Goal: Find specific page/section: Find specific page/section

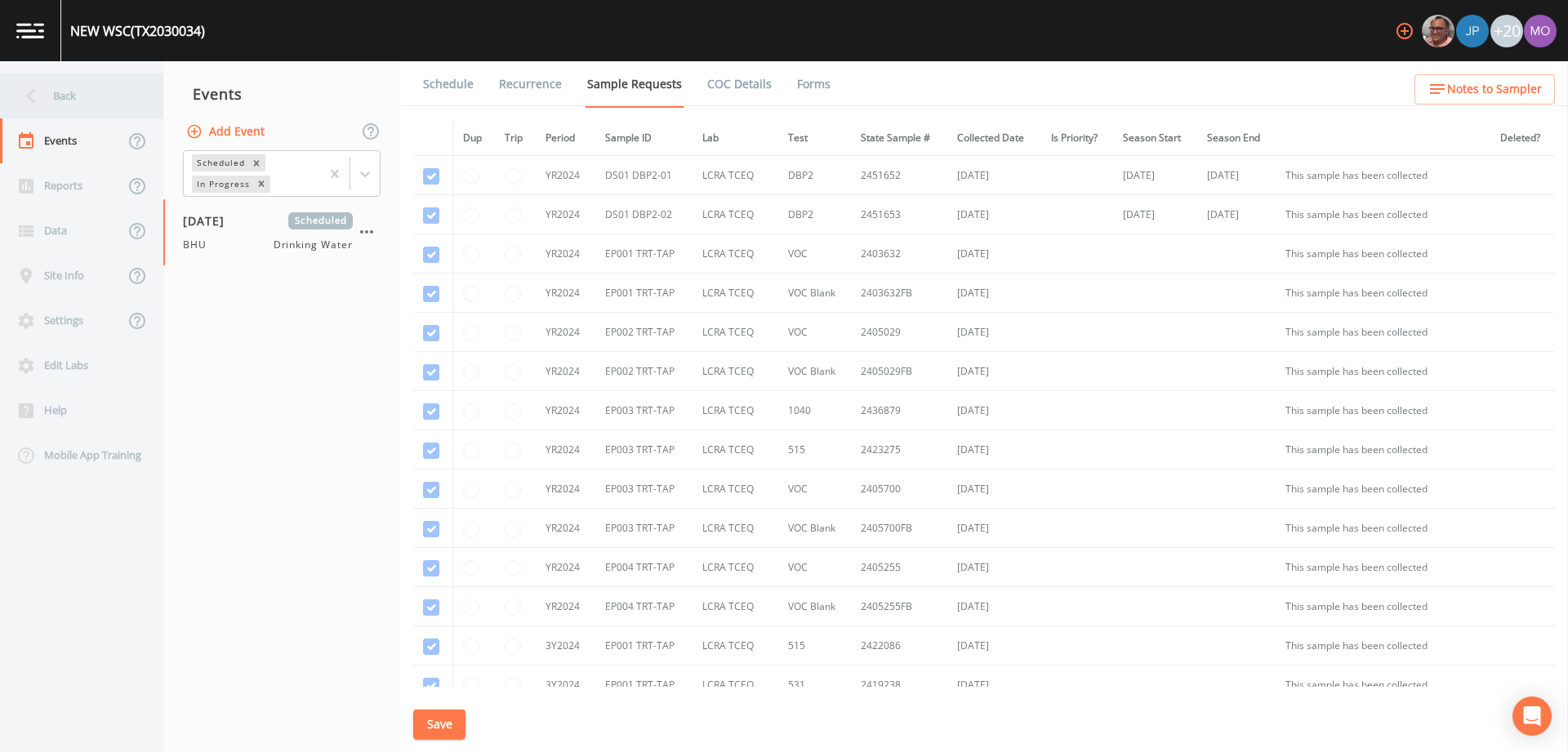
scroll to position [1447, 0]
click at [108, 89] on div "Back" at bounding box center [74, 96] width 147 height 45
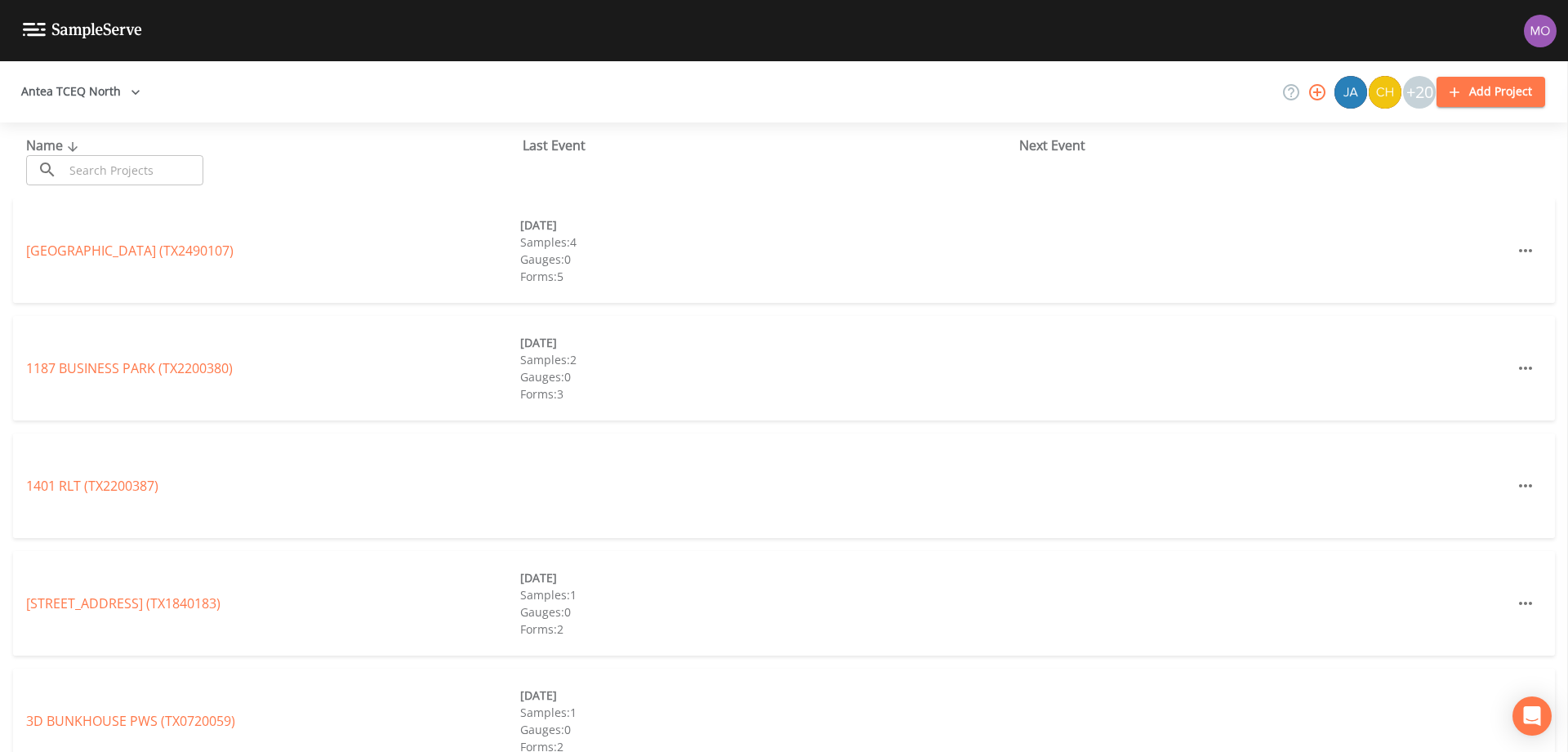
click at [143, 160] on input "text" at bounding box center [133, 170] width 140 height 30
paste input "TX1470001"
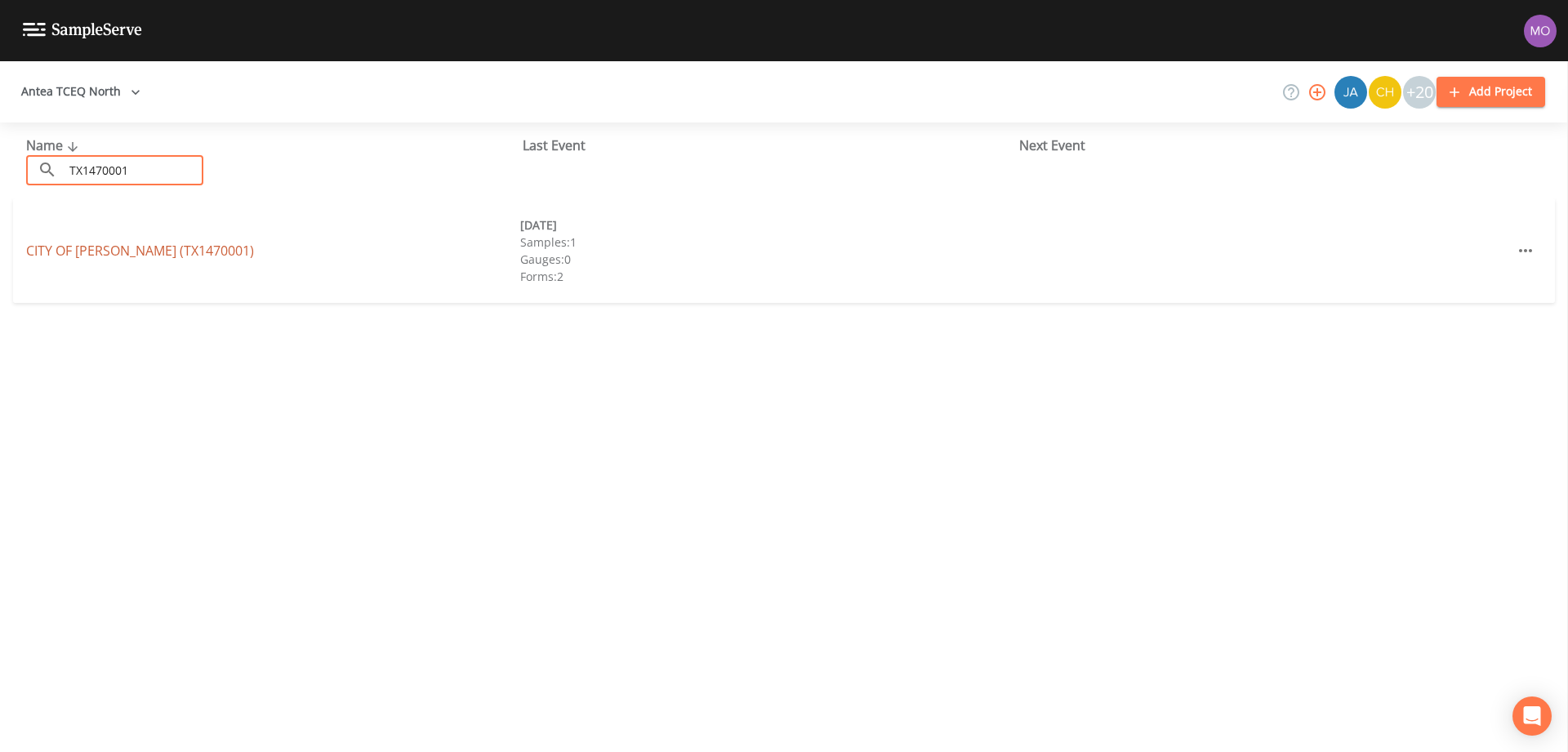
type input "TX1470001"
click at [120, 252] on link "CITY OF [GEOGRAPHIC_DATA] (TX1470001)" at bounding box center [140, 250] width 228 height 18
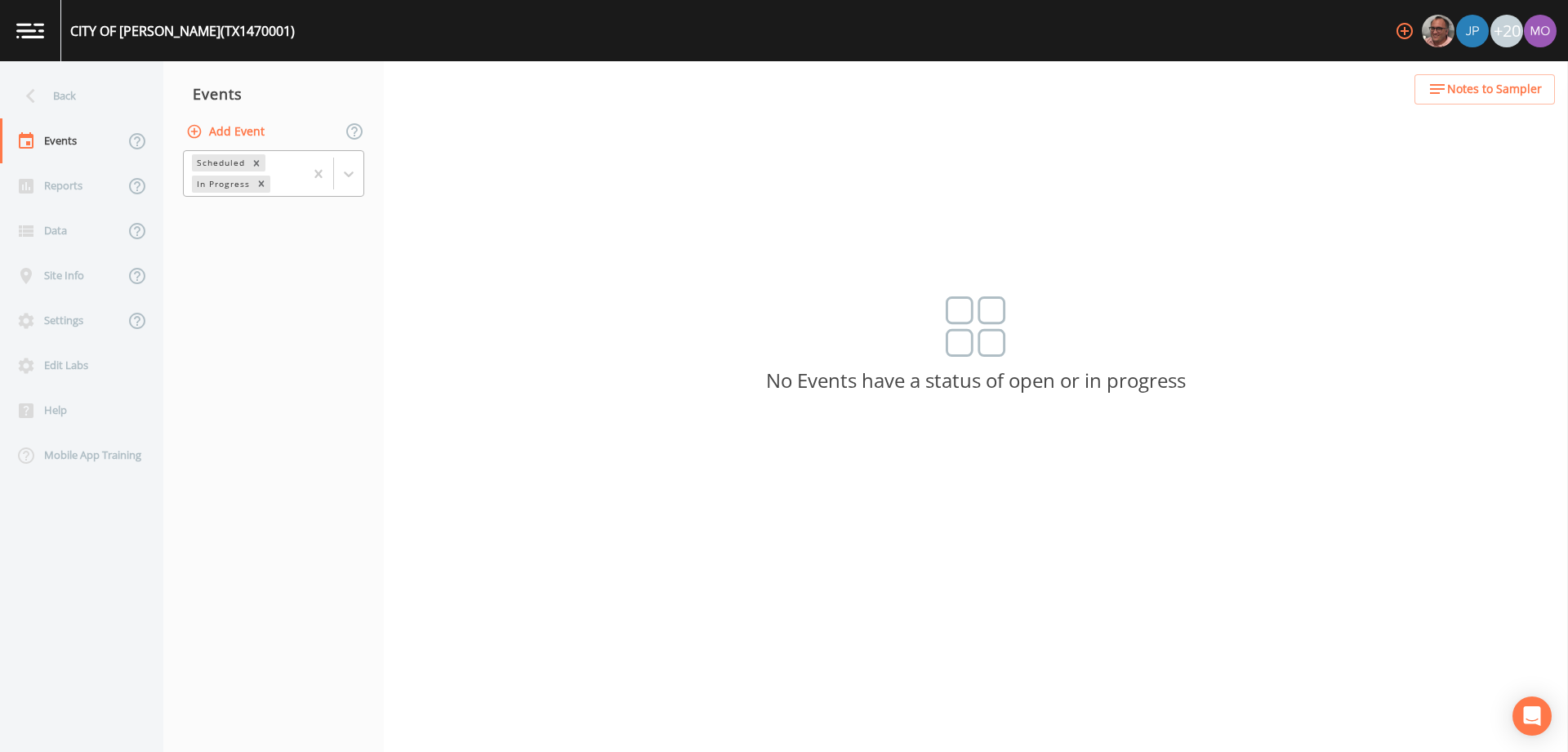
click at [215, 164] on div "Scheduled" at bounding box center [219, 162] width 56 height 17
click at [220, 213] on div "Completed" at bounding box center [274, 220] width 181 height 27
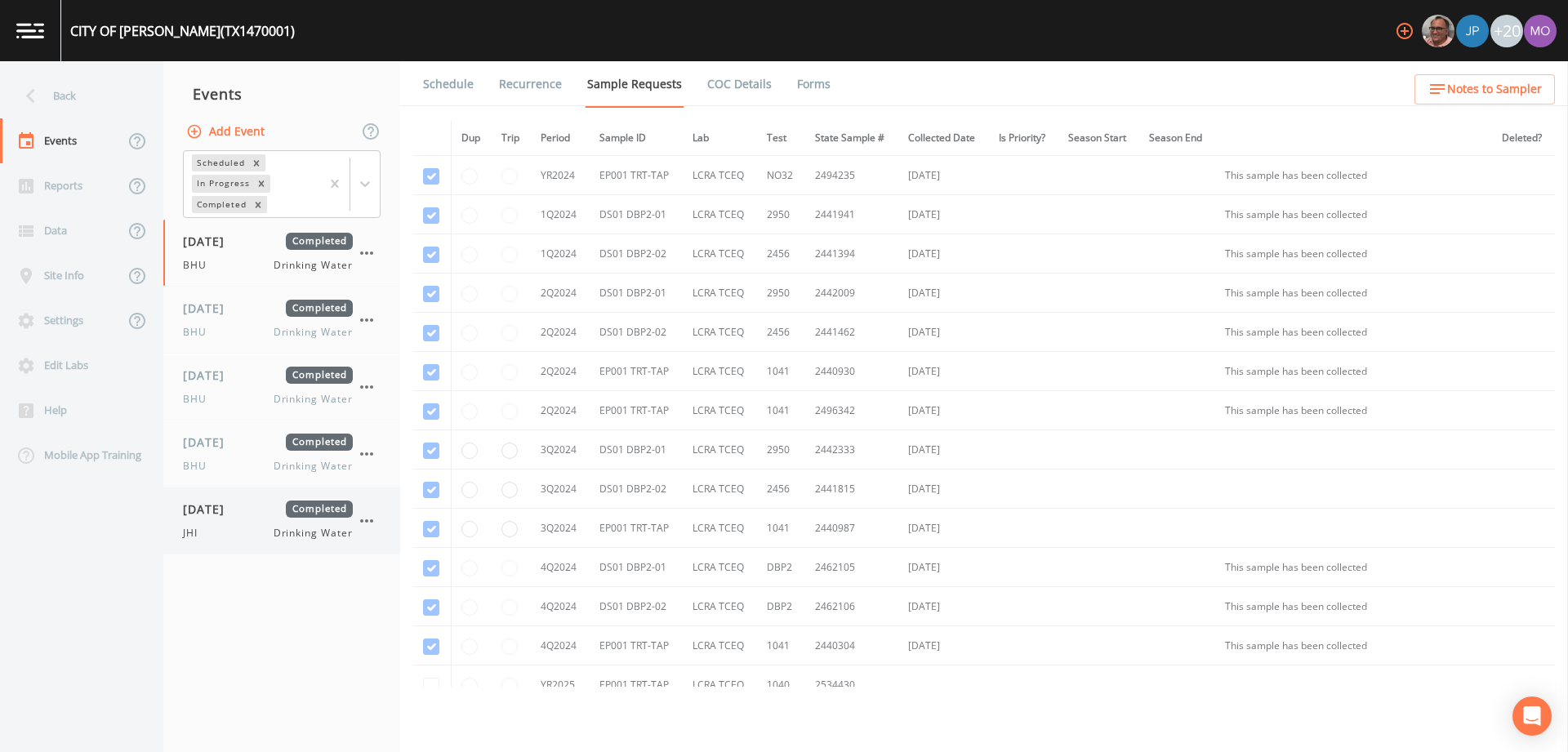
click at [227, 526] on div "JHI Drinking Water" at bounding box center [268, 534] width 170 height 15
click at [819, 79] on link "Forms" at bounding box center [813, 84] width 39 height 45
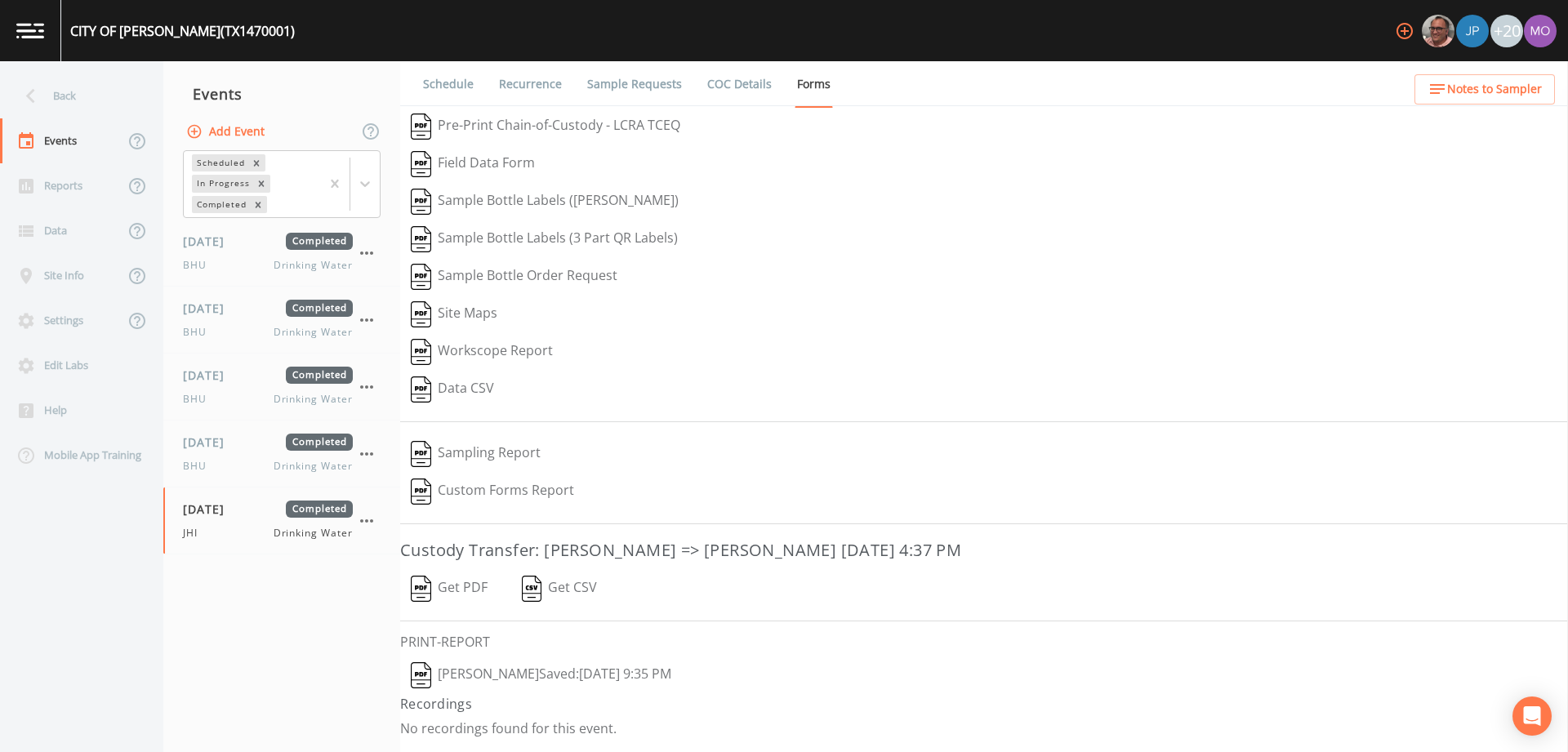
click at [418, 667] on img "button" at bounding box center [421, 675] width 21 height 26
click at [226, 438] on span "[DATE]" at bounding box center [210, 442] width 53 height 17
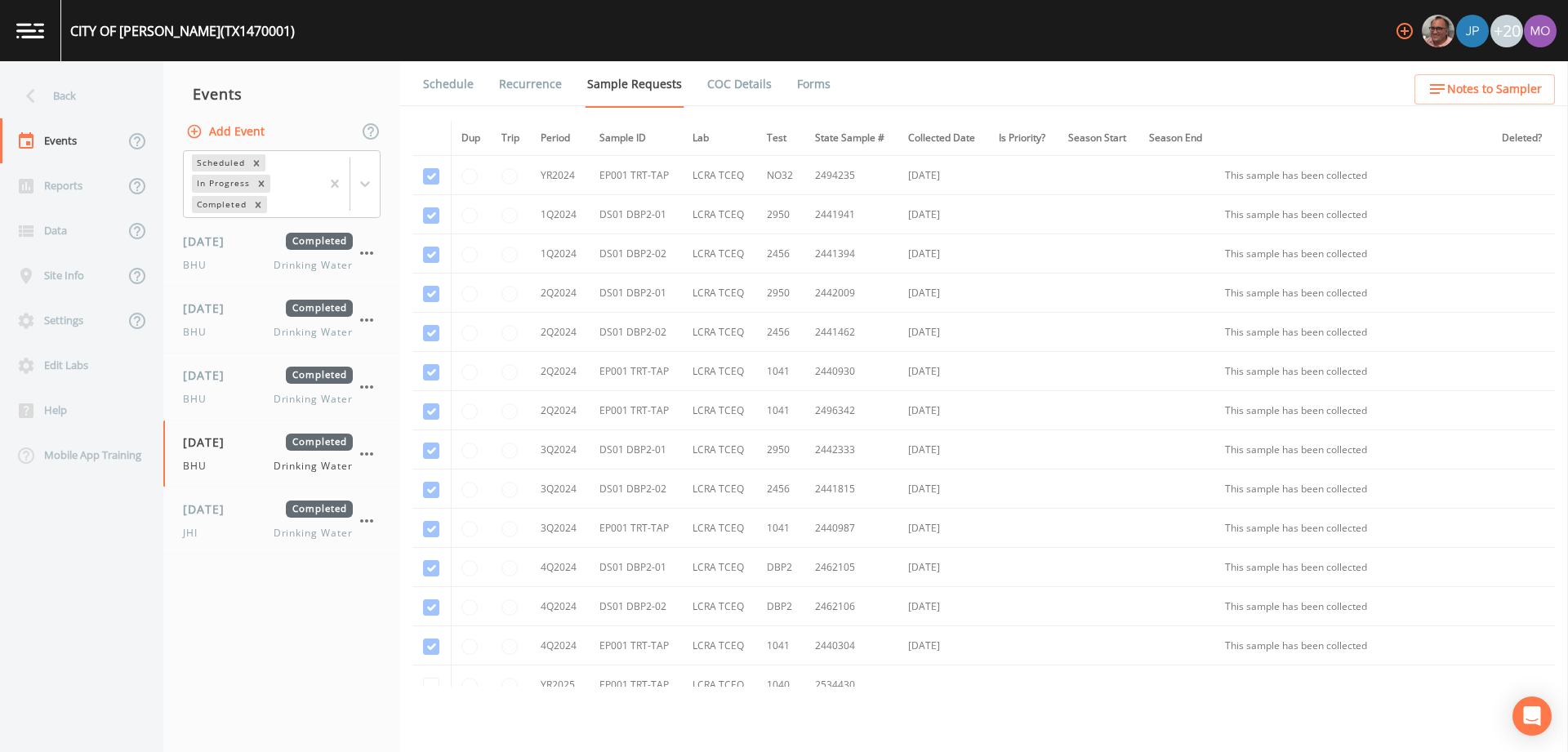
click at [804, 80] on link "Forms" at bounding box center [813, 84] width 39 height 45
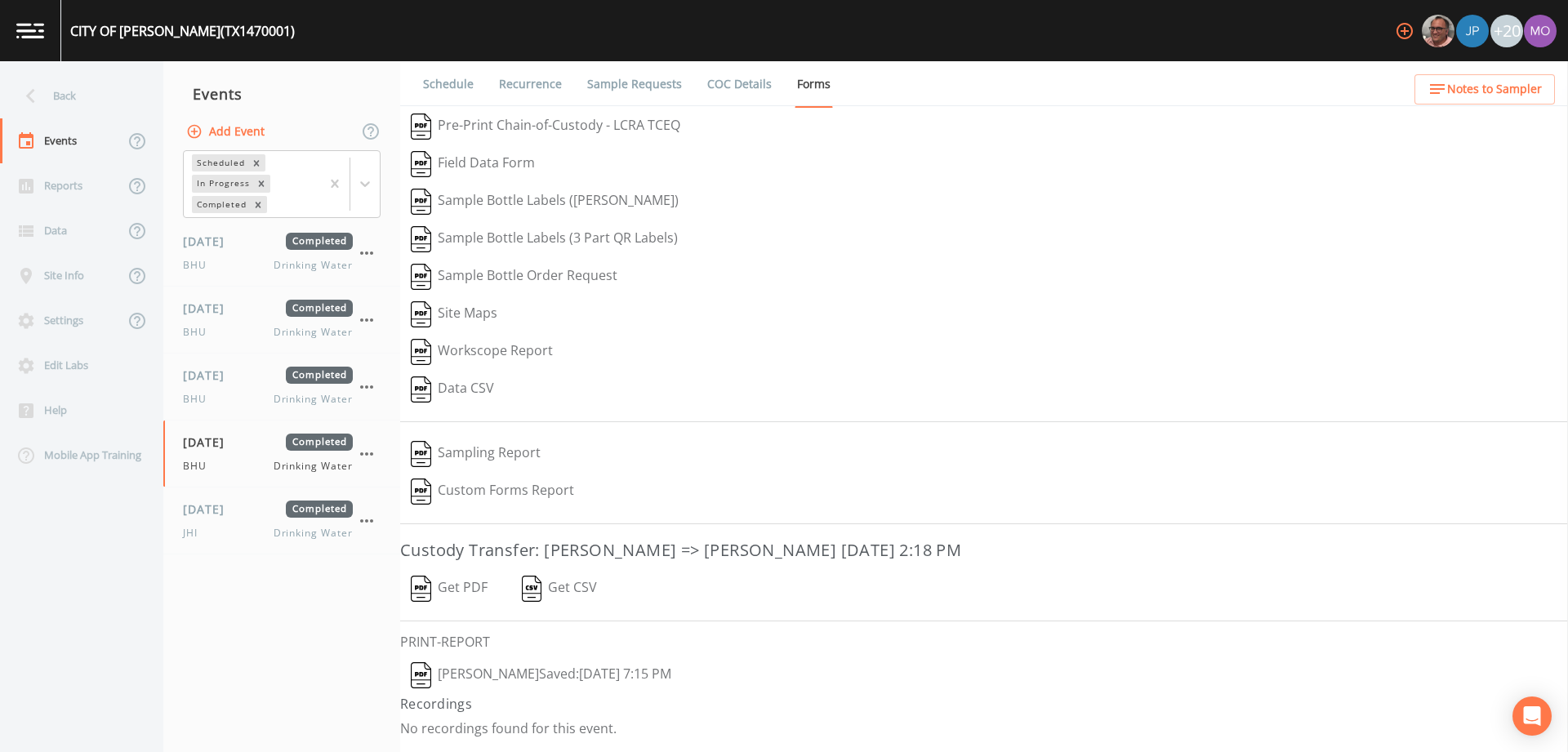
click at [422, 673] on img "button" at bounding box center [421, 675] width 21 height 26
click at [201, 380] on span "[DATE]" at bounding box center [210, 375] width 53 height 17
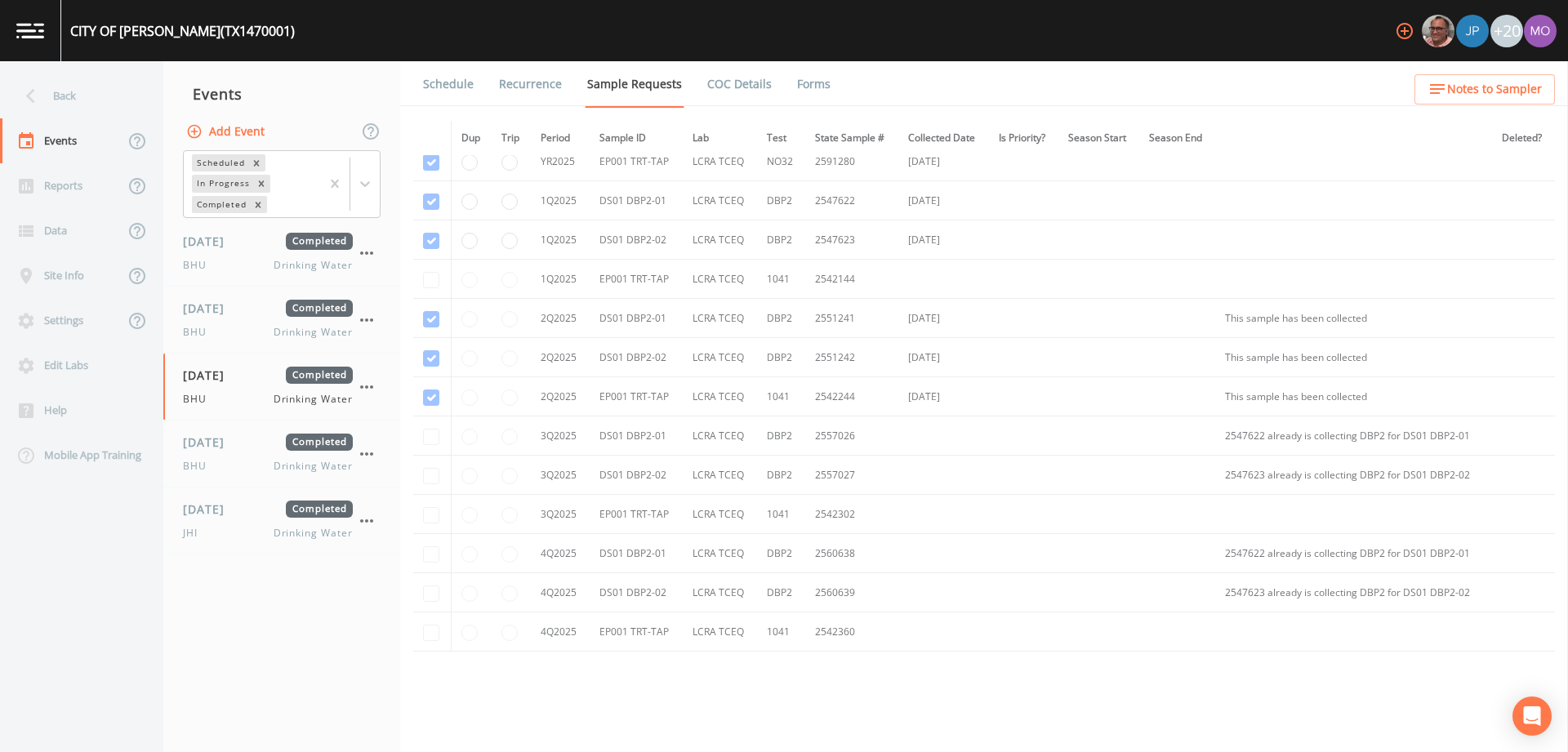
scroll to position [658, 0]
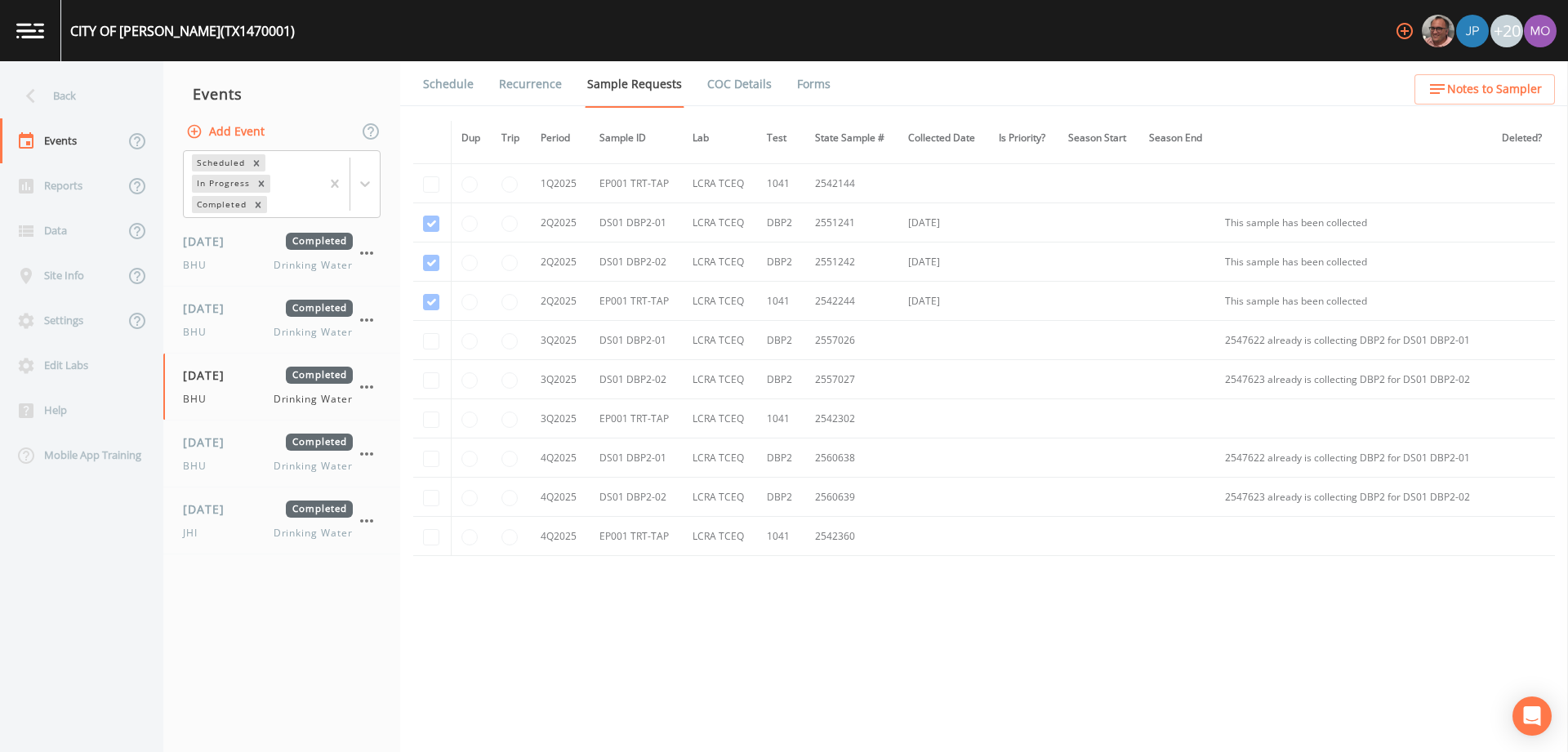
click at [801, 84] on link "Forms" at bounding box center [813, 84] width 39 height 45
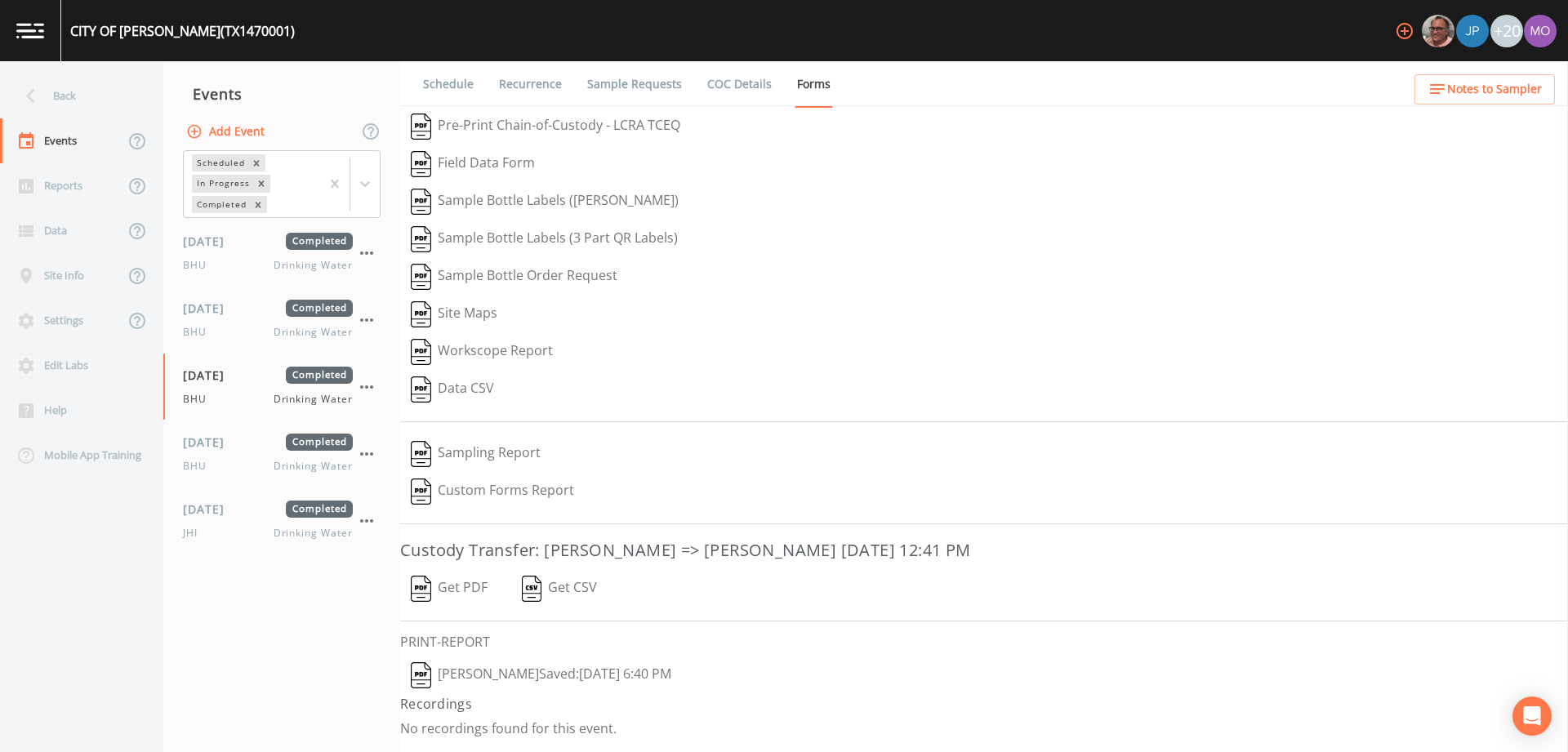
click at [442, 671] on button "[PERSON_NAME]  Saved: [DATE] 6:40 PM" at bounding box center [541, 675] width 281 height 38
click at [103, 94] on div "Back" at bounding box center [74, 96] width 147 height 45
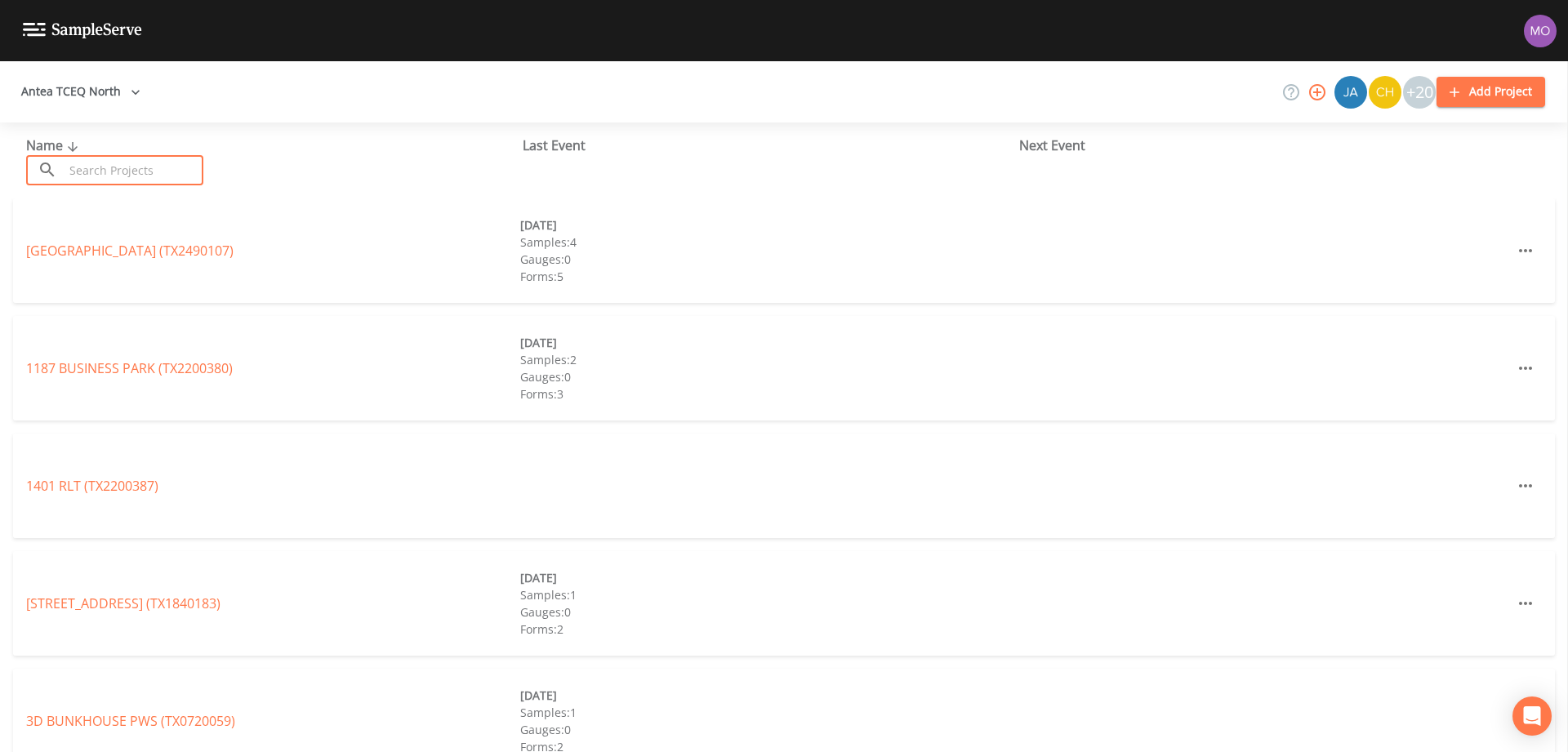
click at [129, 161] on input "text" at bounding box center [133, 170] width 140 height 30
paste input "TX1470034"
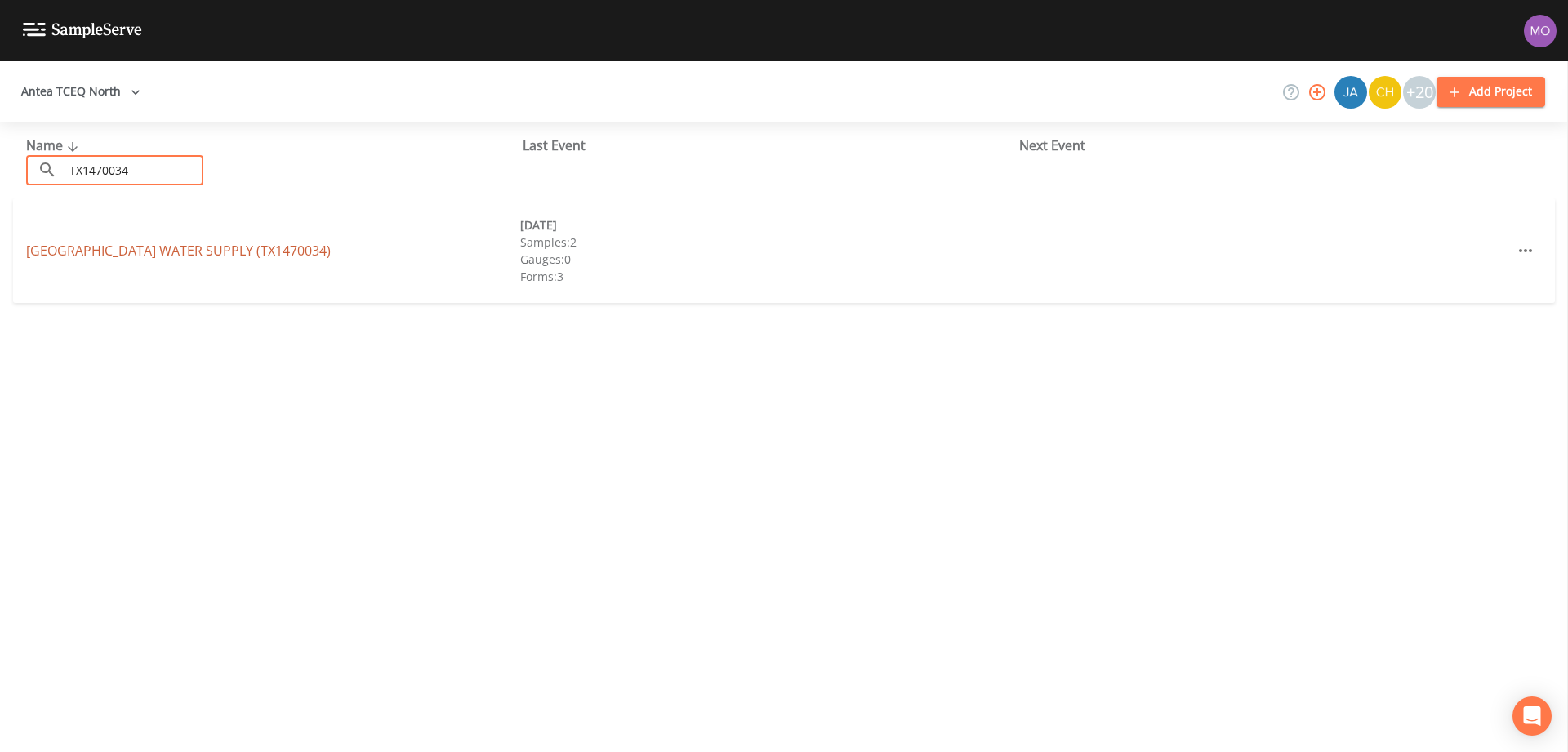
type input "TX1470034"
click at [88, 254] on link "[GEOGRAPHIC_DATA] WATER SUPPLY (TX1470034)" at bounding box center [179, 250] width 304 height 18
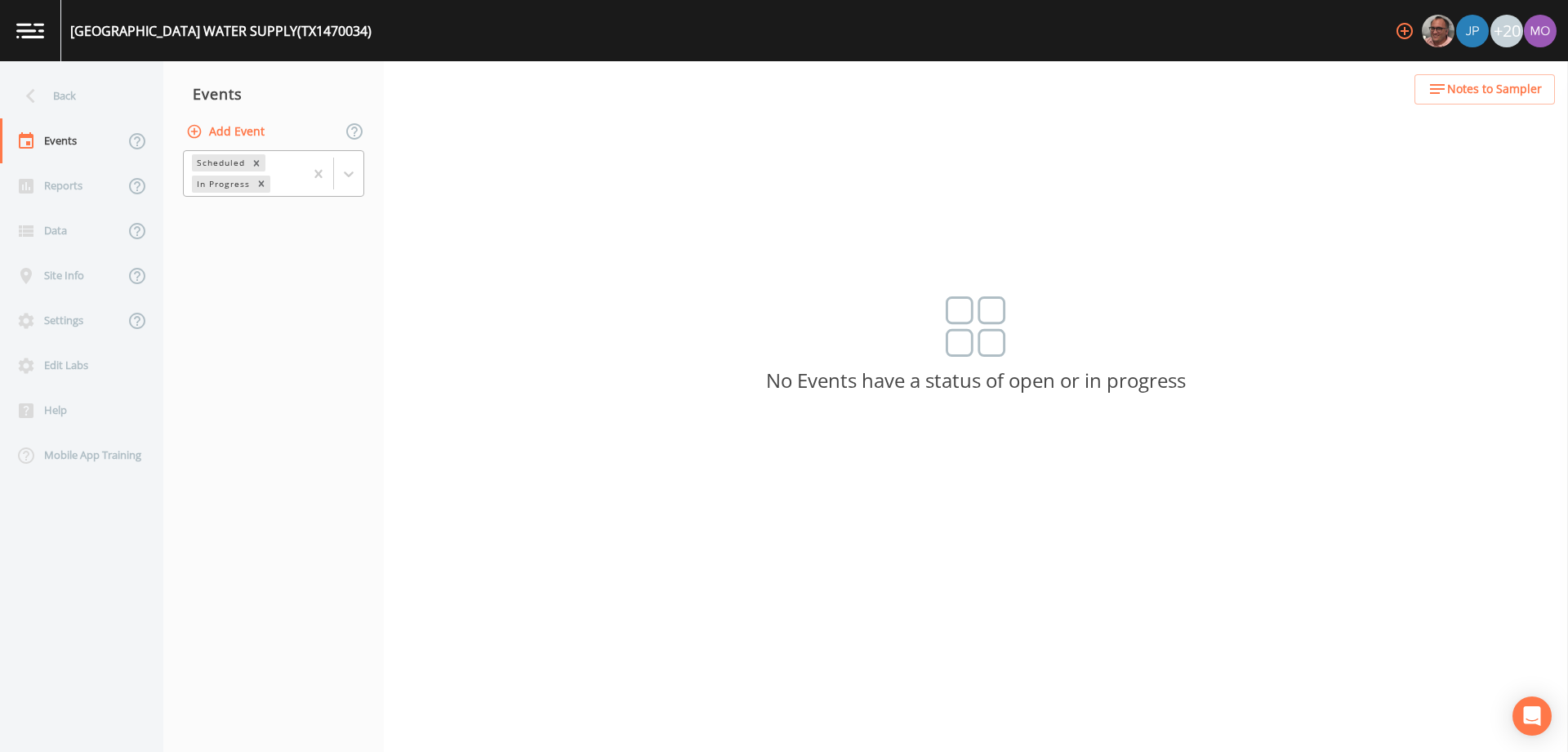
click at [220, 180] on div "In Progress" at bounding box center [222, 184] width 60 height 17
click at [221, 230] on div "Completed" at bounding box center [274, 220] width 181 height 27
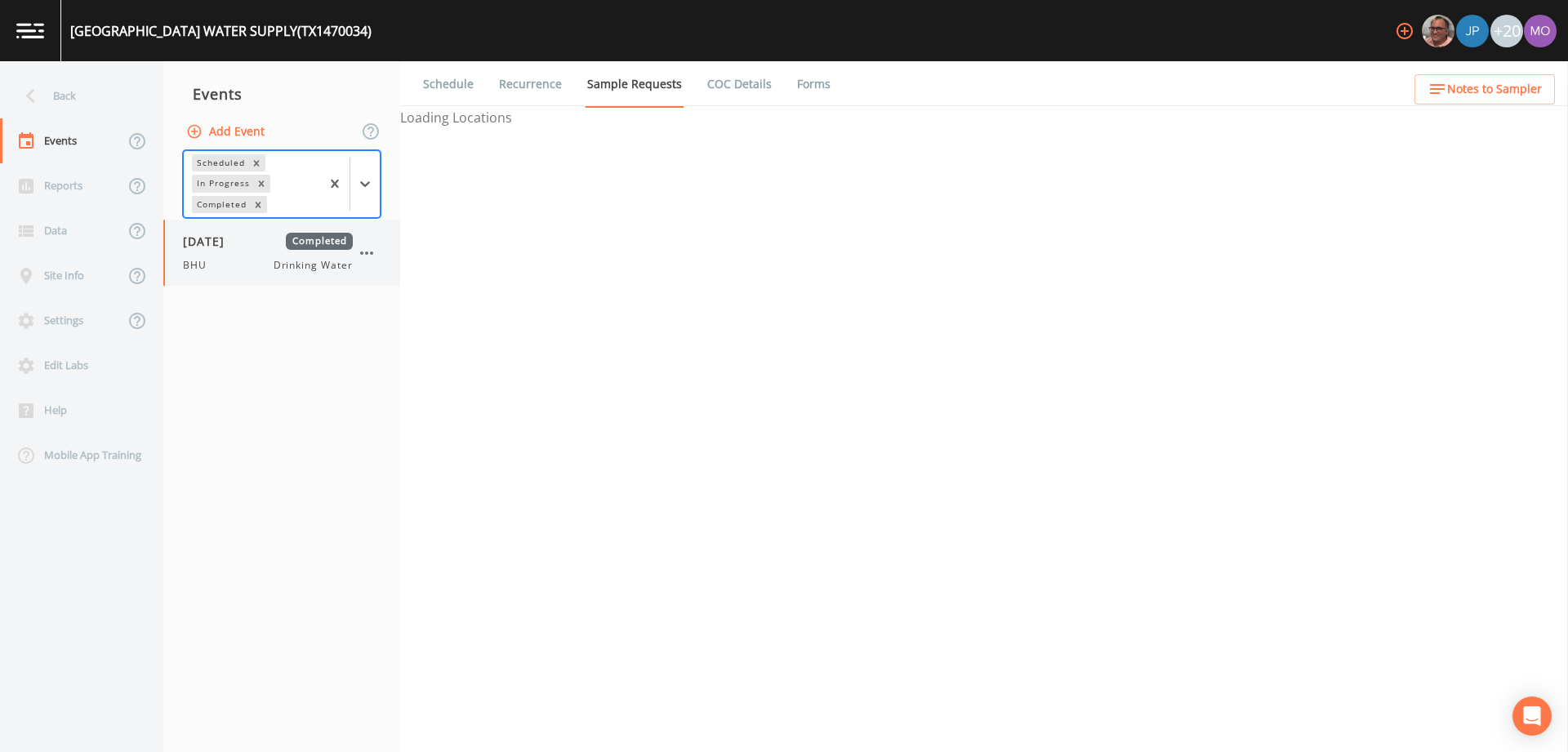
click at [213, 248] on span "[DATE]" at bounding box center [210, 241] width 53 height 17
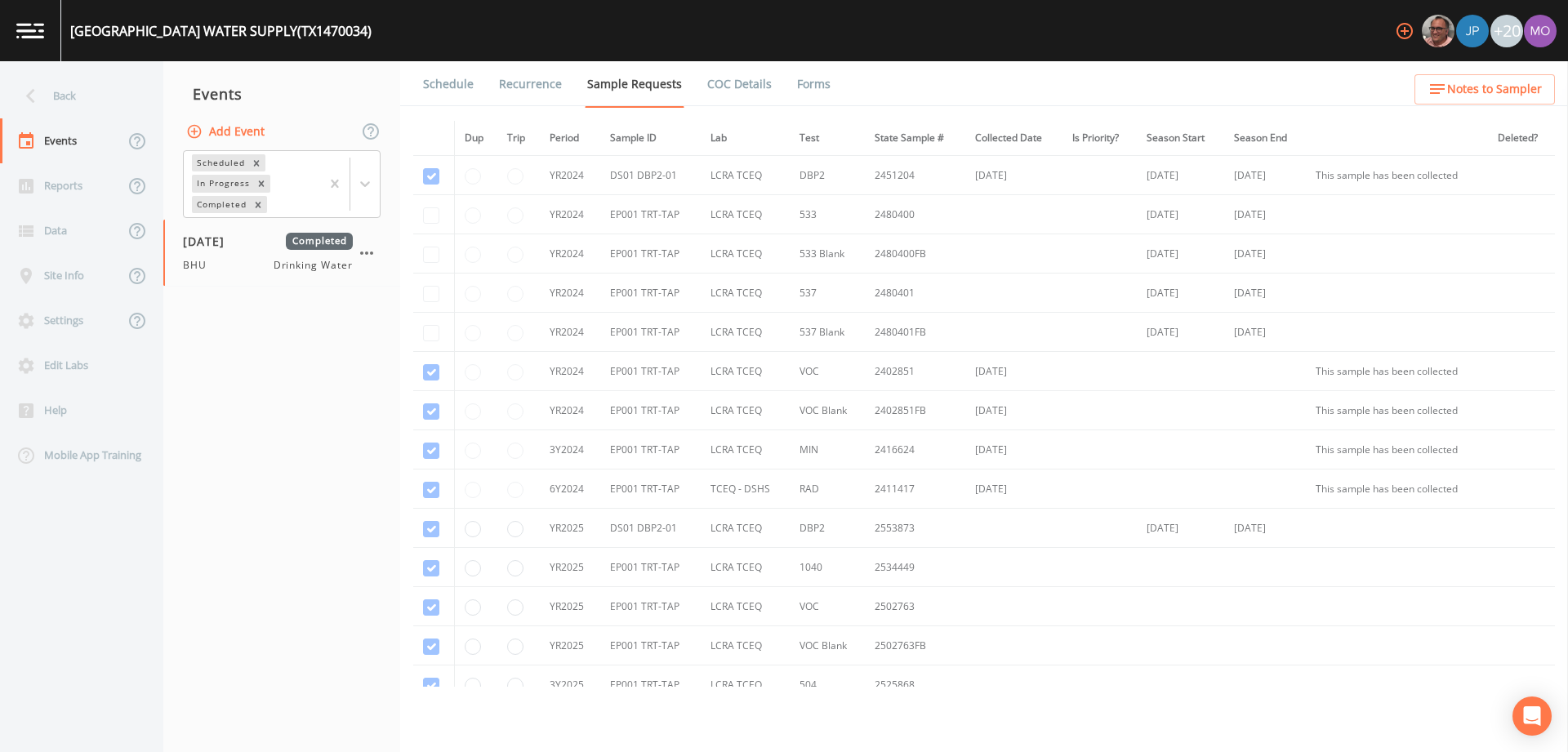
click at [810, 78] on link "Forms" at bounding box center [813, 84] width 39 height 45
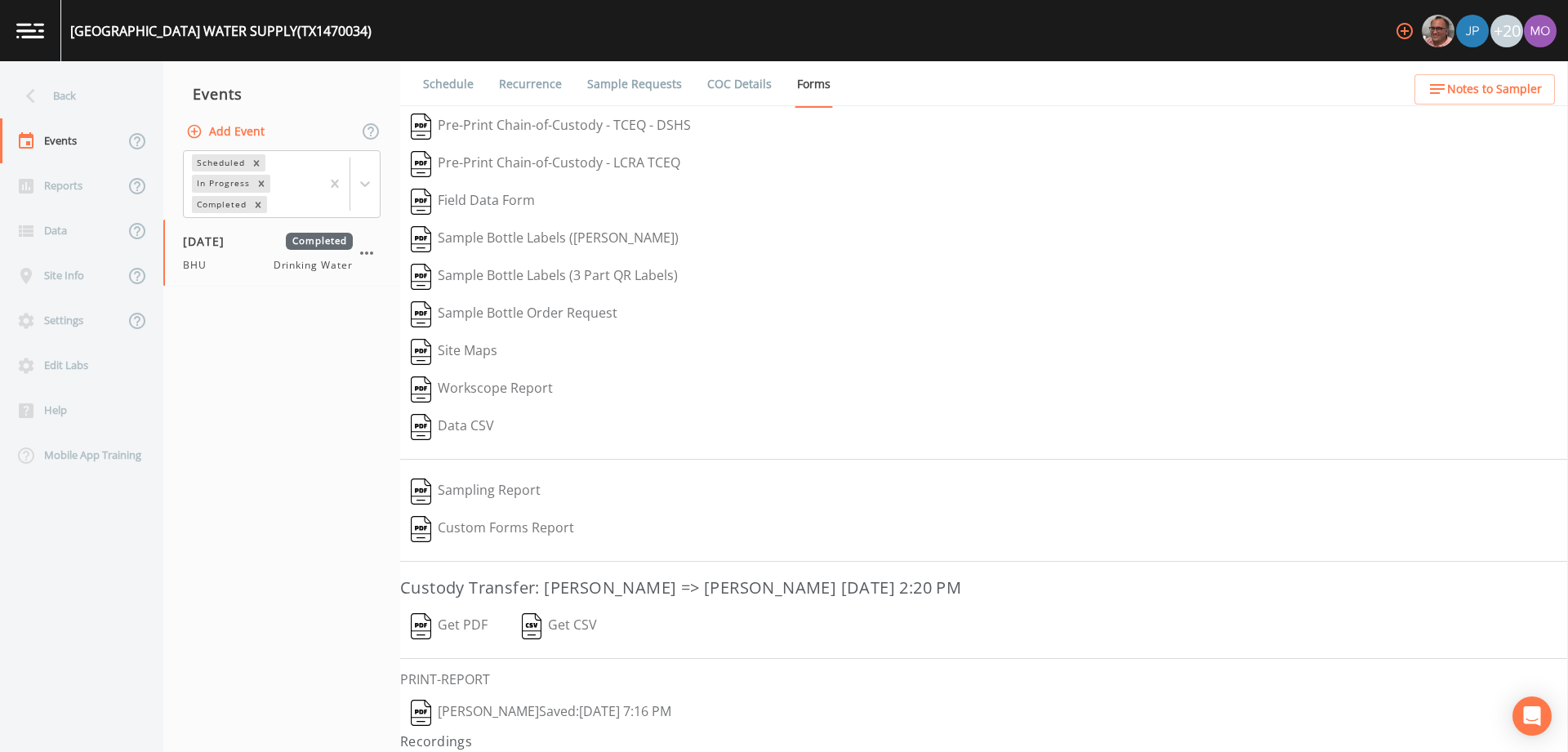
click at [432, 690] on div "Schedule Recurrence Sample Requests COC Details Forms   Pre-Print Chain-of-Cust…" at bounding box center [984, 406] width 1167 height 691
click at [425, 703] on img "button" at bounding box center [421, 713] width 21 height 26
click at [98, 100] on div "Back" at bounding box center [74, 96] width 147 height 45
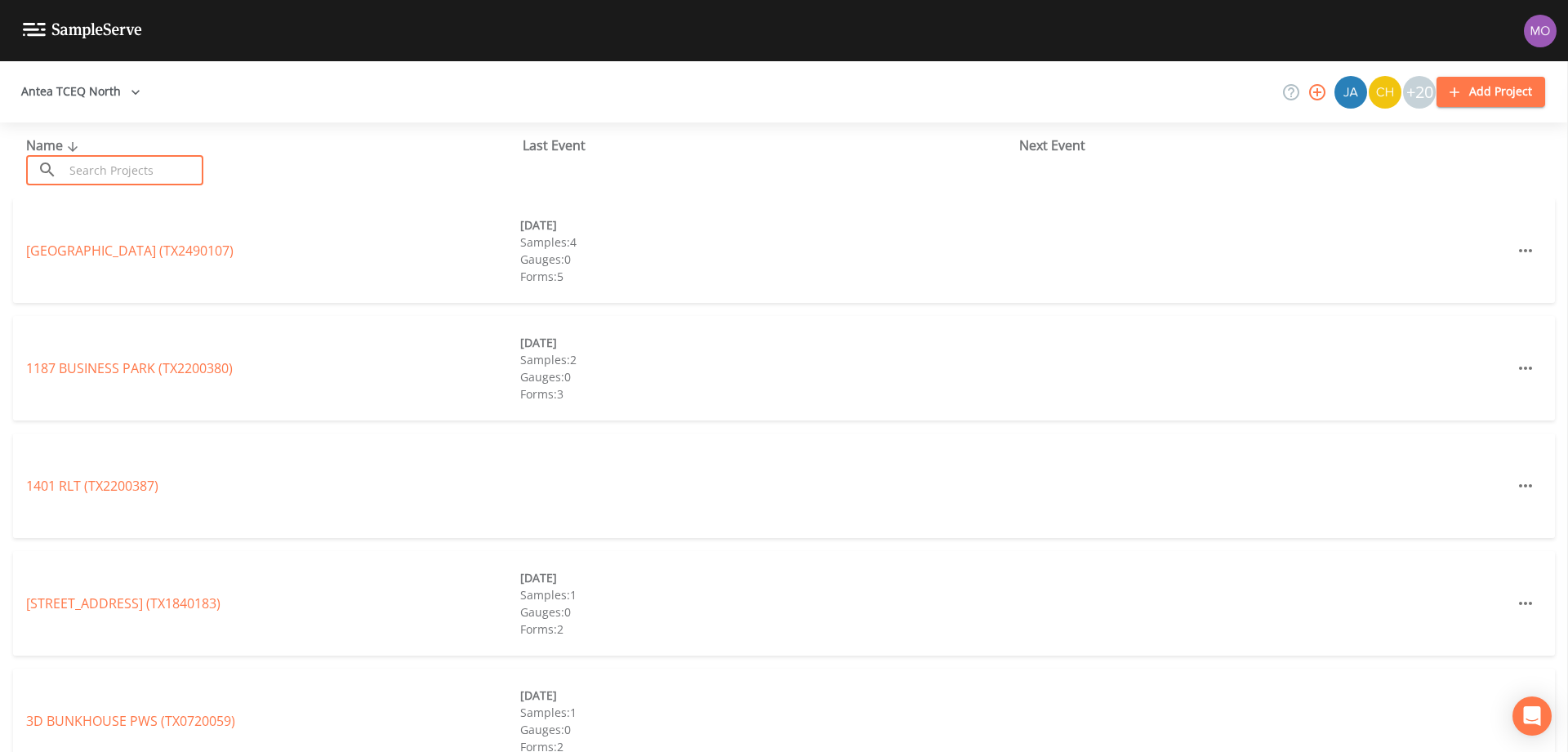
click at [145, 162] on input "text" at bounding box center [133, 170] width 140 height 30
paste input "TX0610039"
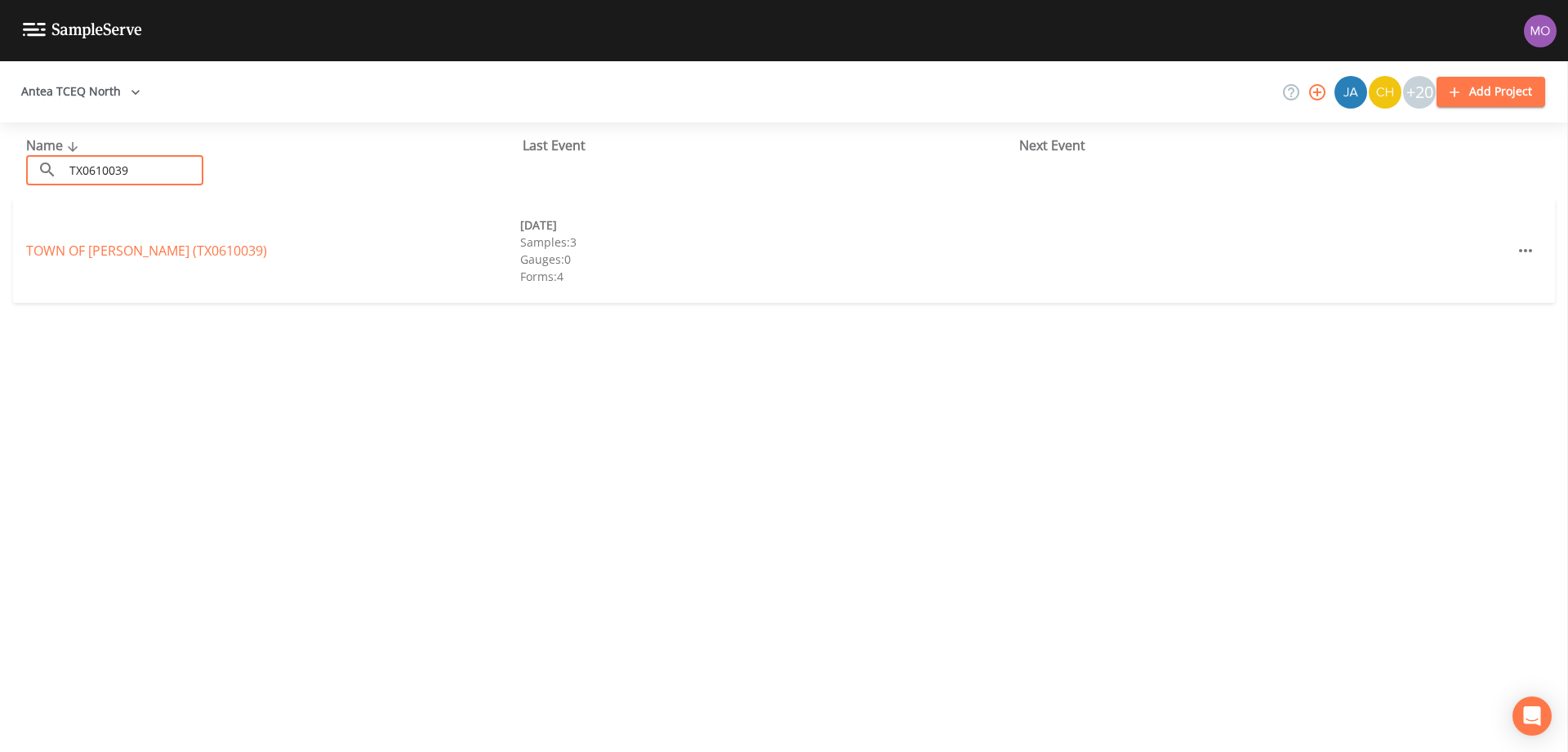
type input "TX0610039"
click at [117, 250] on link "TOWN OF [GEOGRAPHIC_DATA] (TX0610039)" at bounding box center [146, 250] width 241 height 18
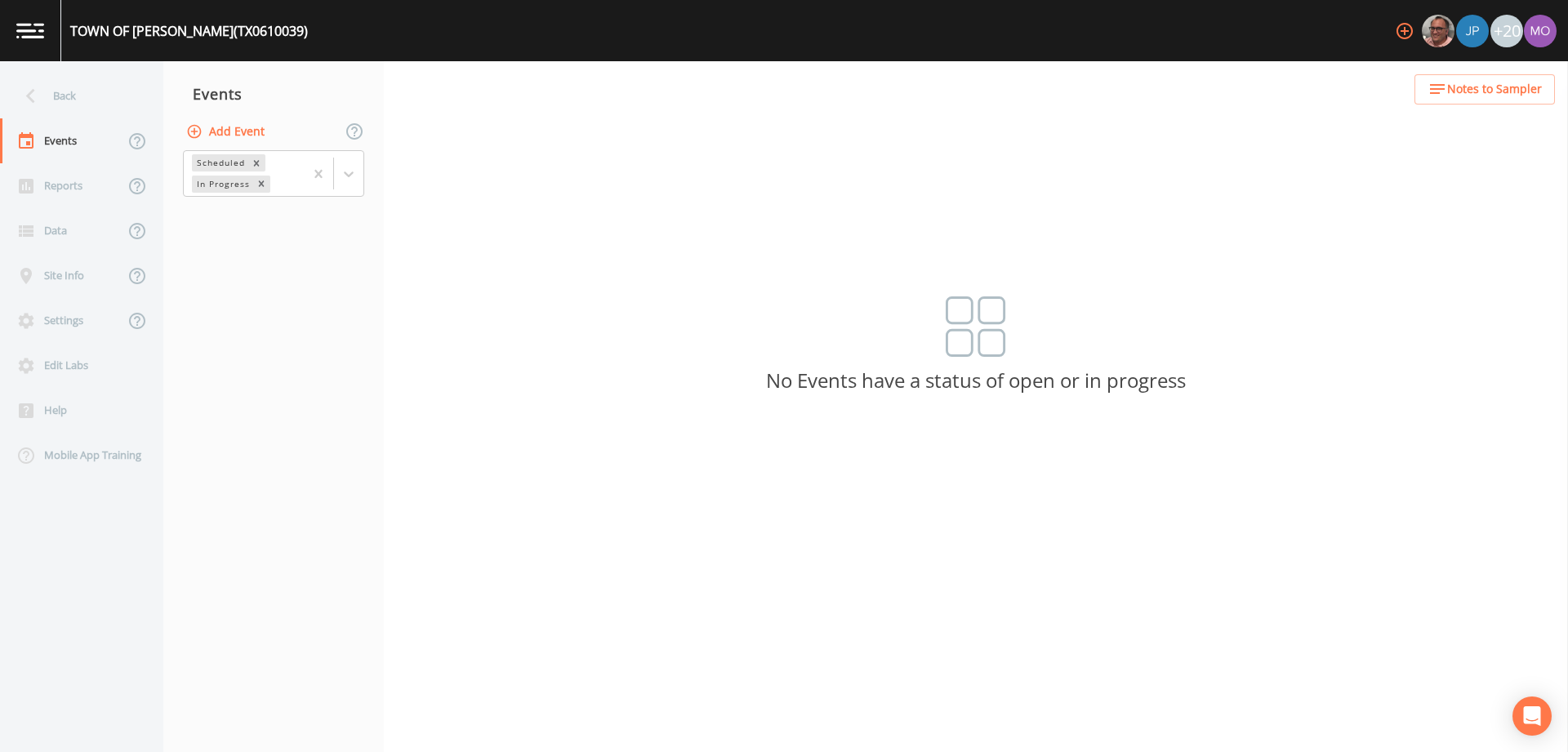
click at [256, 201] on nav "Events Add Event Scheduled In Progress" at bounding box center [273, 406] width 220 height 691
click at [227, 180] on div "In Progress" at bounding box center [222, 184] width 60 height 17
click at [236, 228] on div "Completed" at bounding box center [274, 220] width 181 height 27
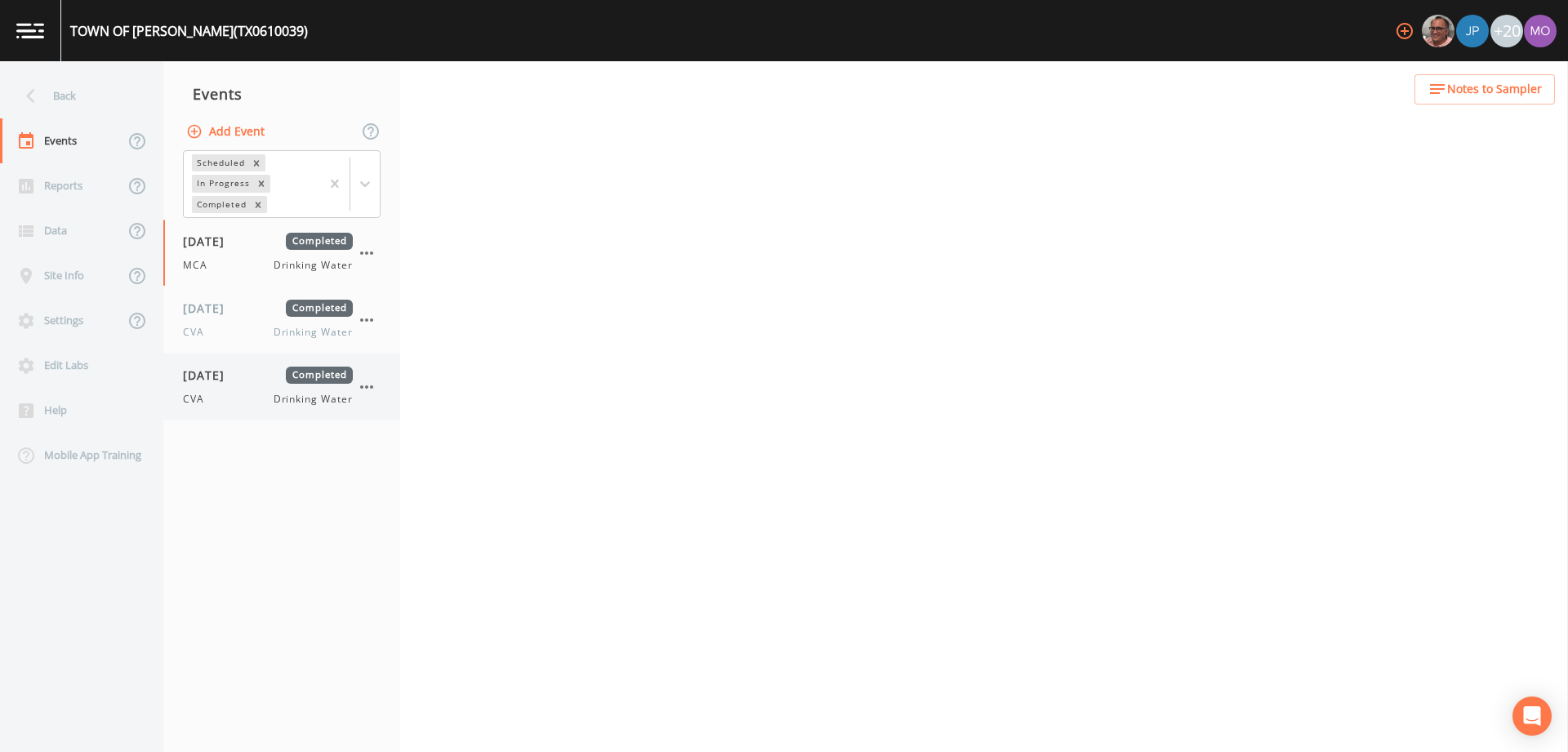
click at [236, 372] on span "[DATE]" at bounding box center [210, 375] width 53 height 17
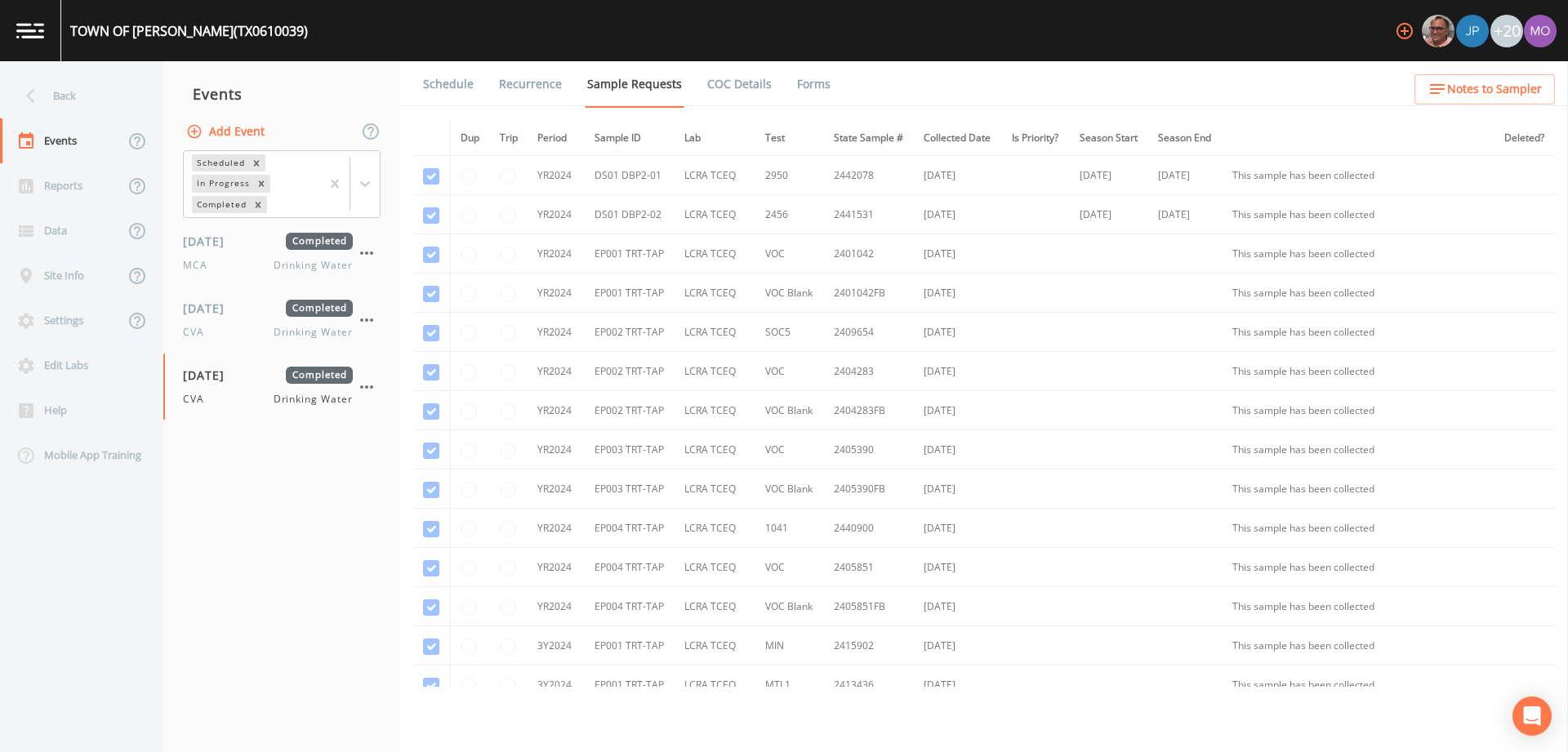
click at [810, 89] on link "Forms" at bounding box center [813, 84] width 39 height 45
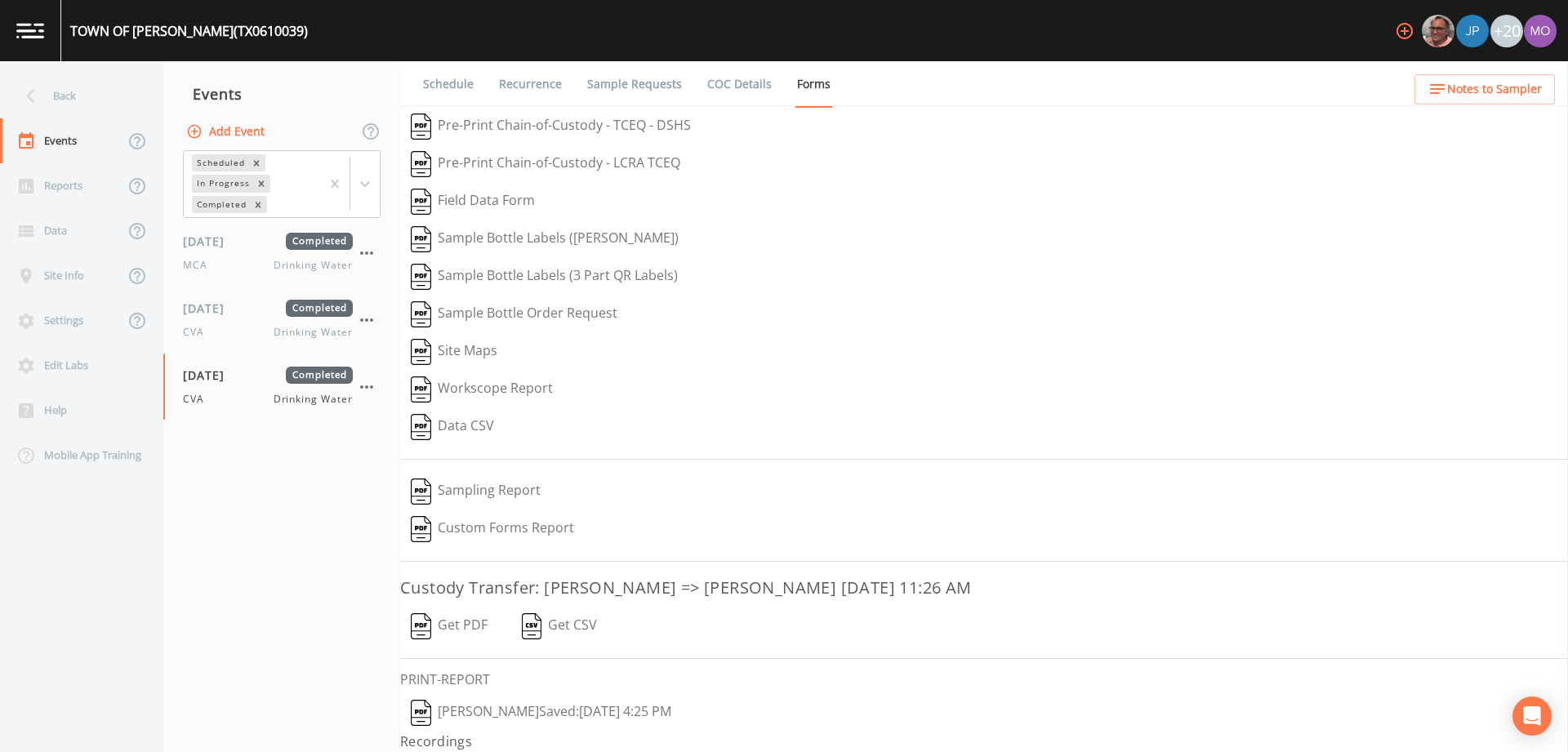
click at [422, 703] on img "button" at bounding box center [421, 713] width 21 height 26
click at [210, 327] on span "CVA" at bounding box center [198, 333] width 31 height 15
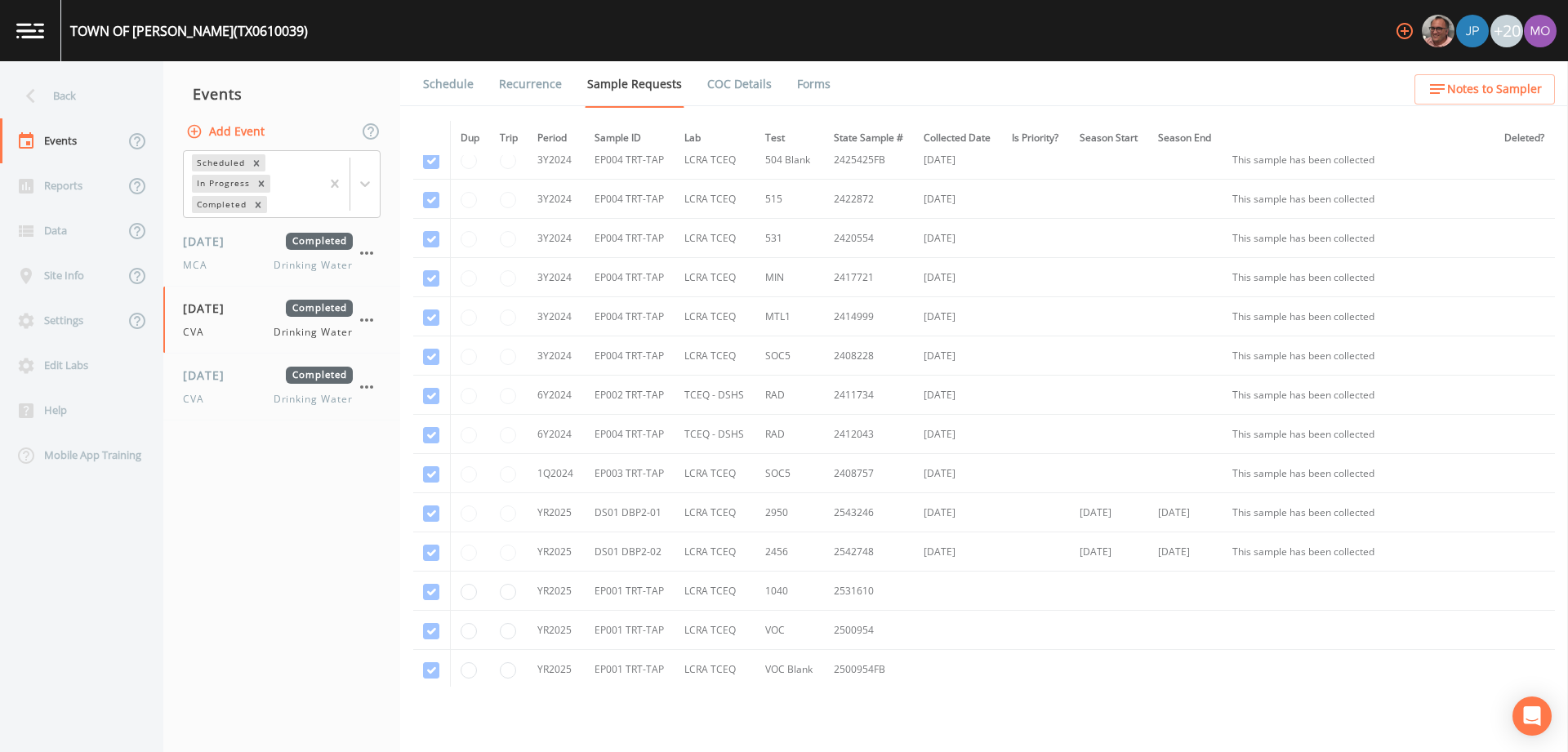
scroll to position [823, 0]
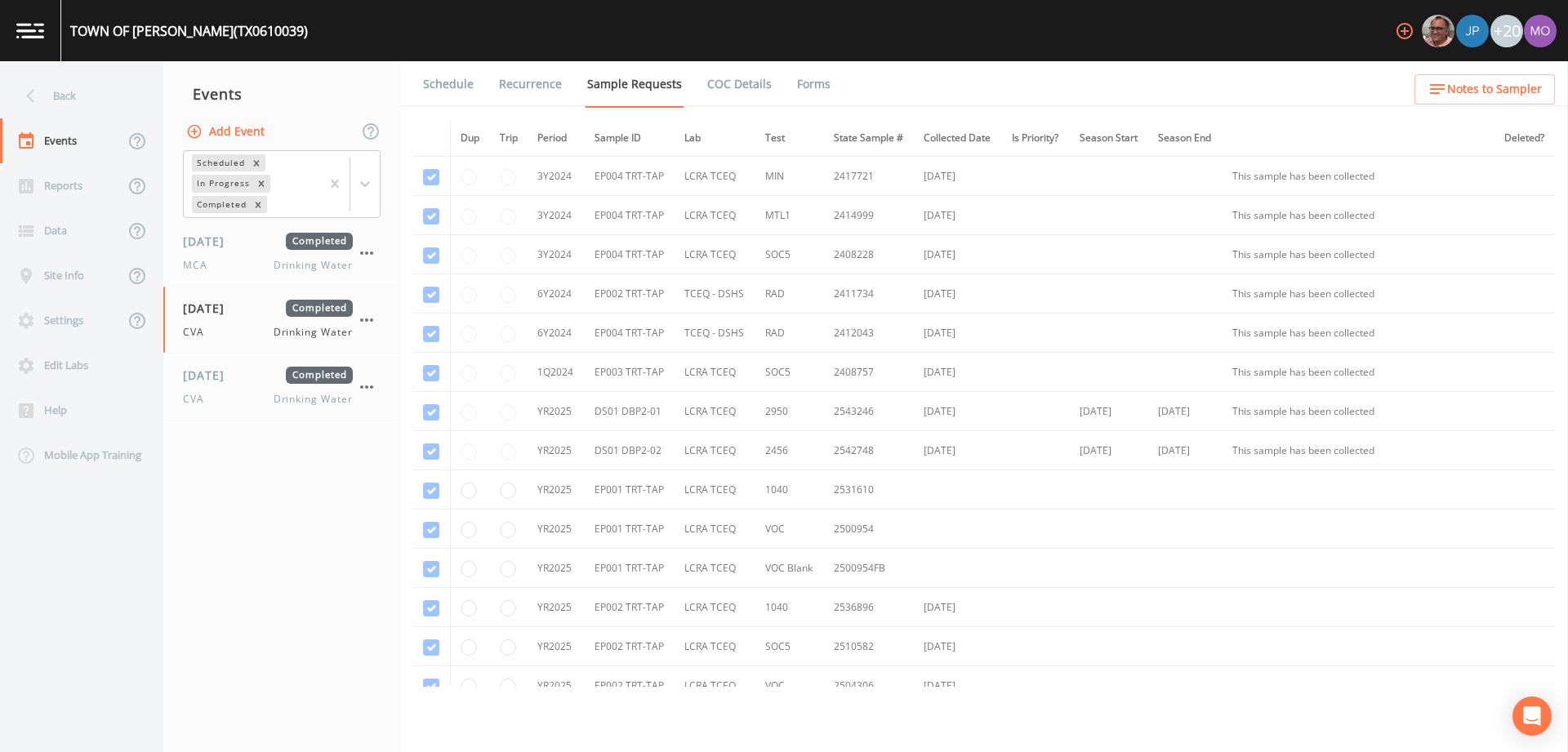
click at [812, 76] on link "Forms" at bounding box center [813, 84] width 39 height 45
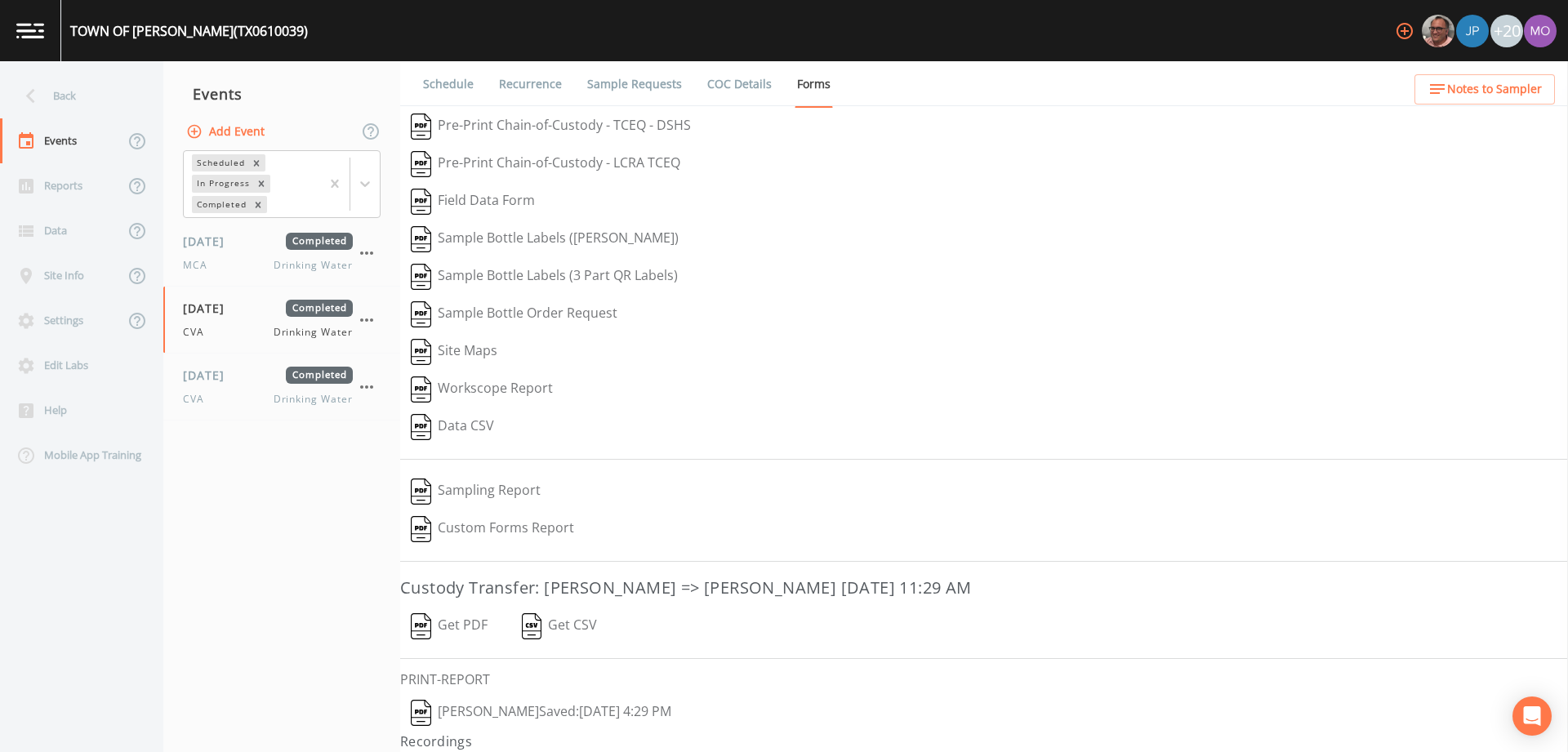
click at [420, 714] on img "button" at bounding box center [421, 713] width 21 height 26
